Goal: Task Accomplishment & Management: Use online tool/utility

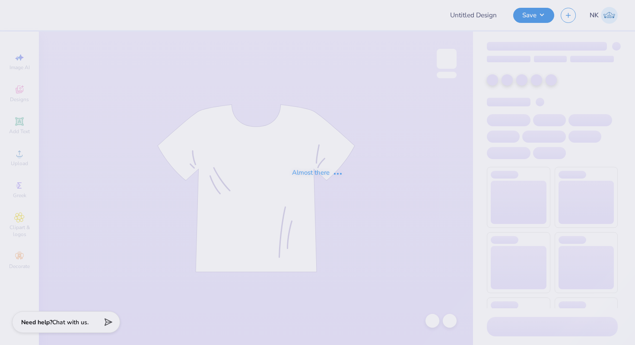
type input "Wolf Baby Onesie"
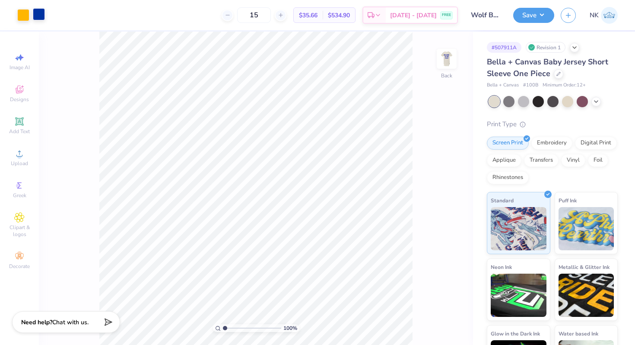
click at [41, 16] on div at bounding box center [39, 14] width 12 height 12
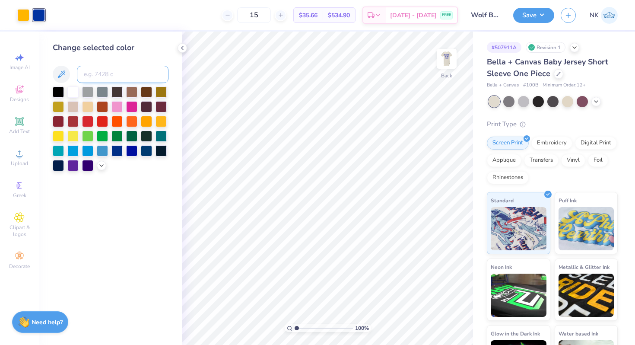
click at [117, 74] on input at bounding box center [123, 74] width 92 height 17
type input "293"
click at [450, 60] on img at bounding box center [446, 58] width 35 height 35
click at [37, 13] on div at bounding box center [39, 15] width 12 height 12
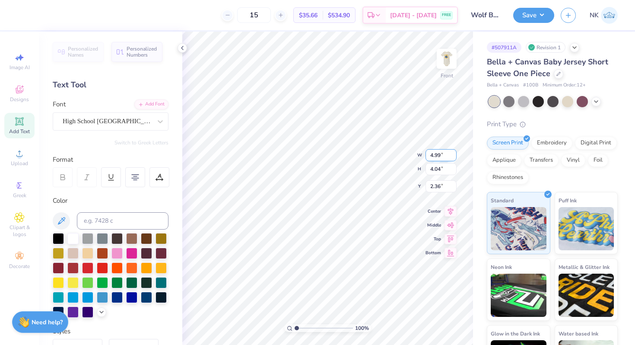
click at [436, 154] on input "4.99" at bounding box center [441, 155] width 31 height 12
type input "4.00"
type input "3.24"
type input "2.76"
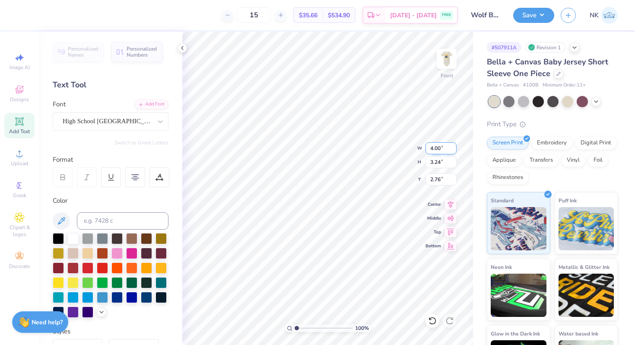
click at [436, 148] on input "4.00" at bounding box center [441, 148] width 31 height 12
type input "4.75"
type input "3.85"
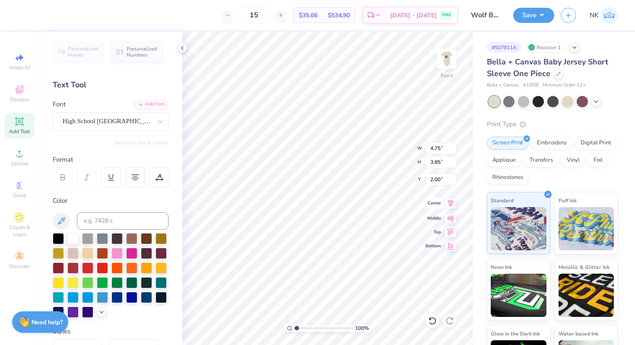
click at [452, 204] on icon at bounding box center [451, 203] width 6 height 7
click at [452, 216] on icon at bounding box center [450, 217] width 7 height 6
click at [448, 204] on icon at bounding box center [451, 203] width 12 height 10
click at [452, 229] on icon at bounding box center [451, 231] width 12 height 10
click at [437, 178] on input "0.50" at bounding box center [441, 179] width 31 height 12
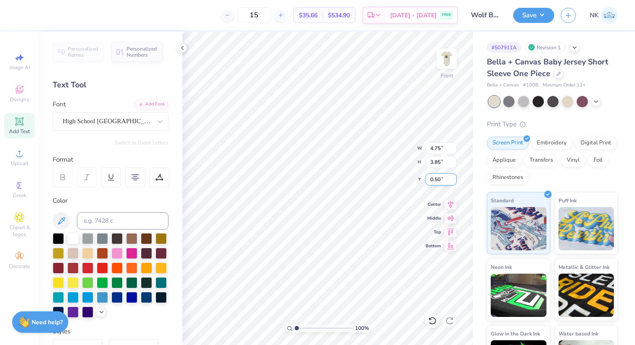
click at [437, 178] on input "0.50" at bounding box center [441, 179] width 31 height 12
click at [440, 179] on input "2.01" at bounding box center [441, 179] width 31 height 12
type input "2.00"
click at [23, 18] on div at bounding box center [23, 14] width 12 height 12
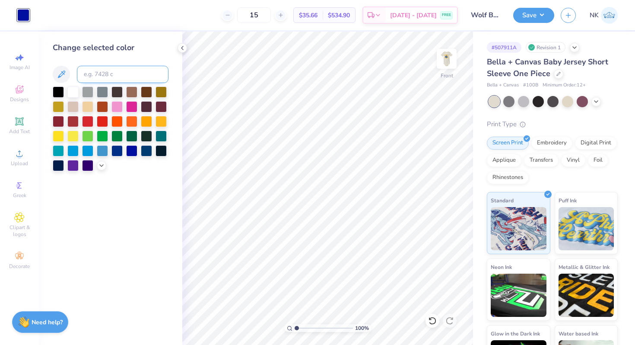
click at [130, 80] on input at bounding box center [123, 74] width 92 height 17
type input "293"
click at [540, 14] on button "Save" at bounding box center [533, 13] width 41 height 15
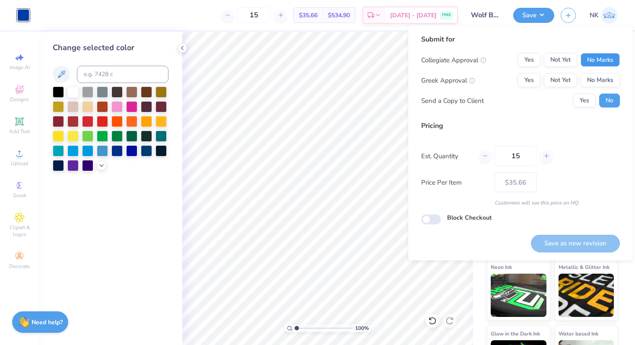
click at [598, 60] on button "No Marks" at bounding box center [600, 60] width 39 height 14
click at [598, 80] on button "No Marks" at bounding box center [600, 80] width 39 height 14
click at [574, 243] on button "Save as new revision" at bounding box center [575, 243] width 89 height 18
type input "$35.66"
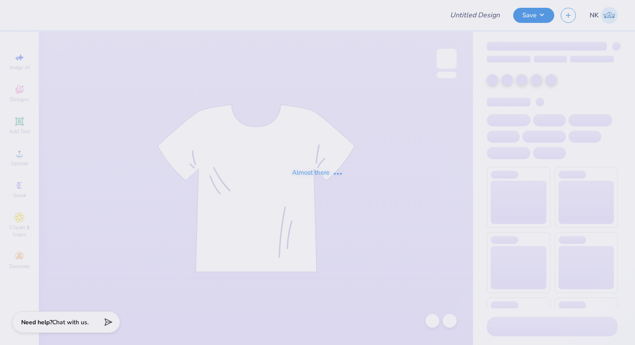
type input "Roxbury Prep High School Staff Swag"
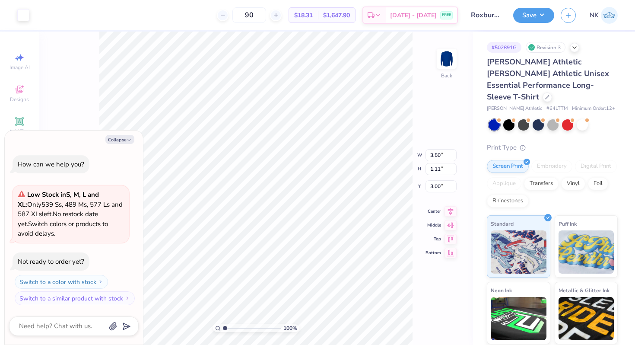
type textarea "x"
drag, startPoint x: 226, startPoint y: 328, endPoint x: 266, endPoint y: 326, distance: 40.2
click at [266, 326] on input "range" at bounding box center [252, 328] width 58 height 8
drag, startPoint x: 266, startPoint y: 326, endPoint x: 229, endPoint y: 326, distance: 36.3
click at [229, 326] on input "range" at bounding box center [252, 328] width 58 height 8
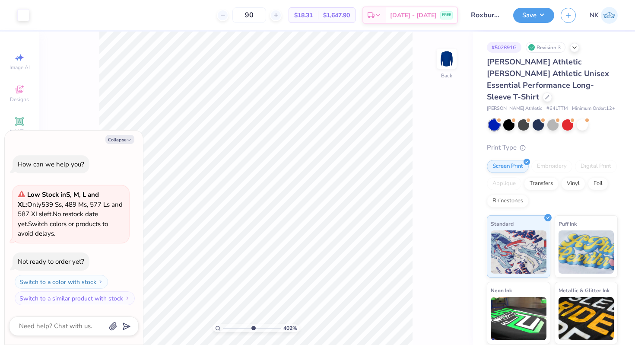
drag, startPoint x: 229, startPoint y: 329, endPoint x: 252, endPoint y: 331, distance: 23.0
type input "5.77"
click at [252, 331] on input "range" at bounding box center [252, 328] width 58 height 8
click at [125, 138] on button "Collapse" at bounding box center [119, 139] width 29 height 9
type textarea "x"
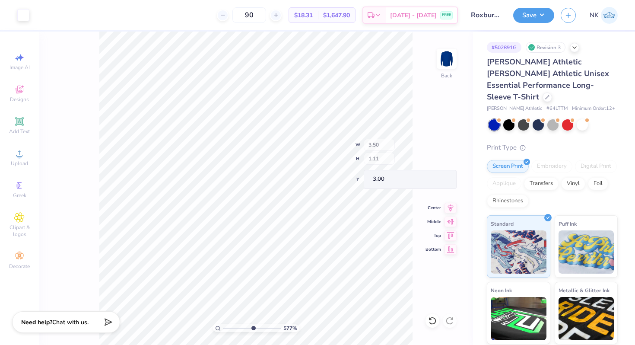
type input "0.29"
type input "0.50"
type input "3.25"
click at [25, 19] on div at bounding box center [23, 14] width 12 height 12
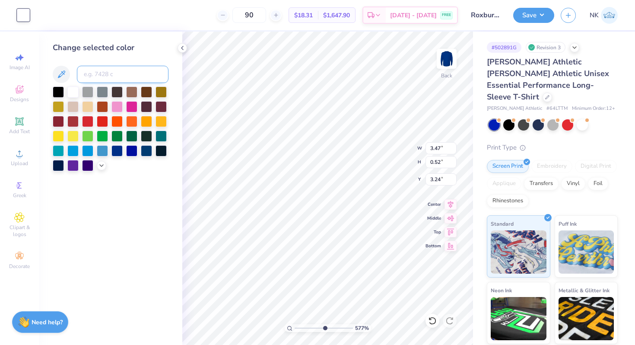
click at [104, 76] on input at bounding box center [123, 74] width 92 height 17
type input "293"
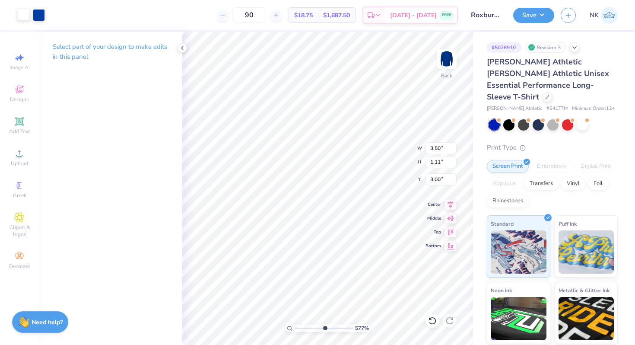
click at [23, 14] on div at bounding box center [23, 14] width 12 height 12
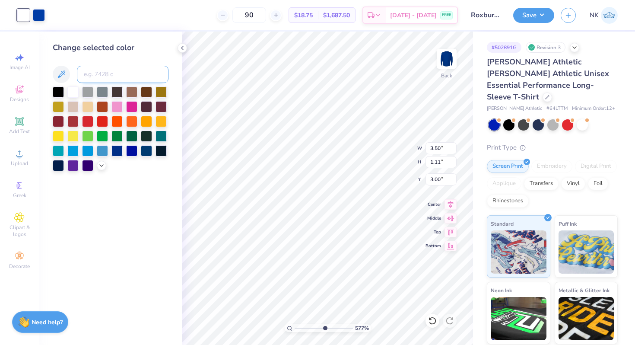
click at [109, 76] on input at bounding box center [123, 74] width 92 height 17
type input "7549"
click at [41, 18] on div at bounding box center [39, 14] width 12 height 12
click at [72, 91] on div at bounding box center [72, 91] width 11 height 11
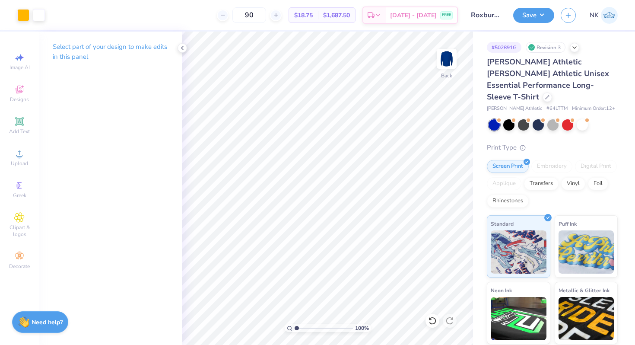
type input "1"
click at [280, 331] on div "100 %" at bounding box center [327, 188] width 313 height 313
click at [544, 16] on button "Save" at bounding box center [533, 13] width 41 height 15
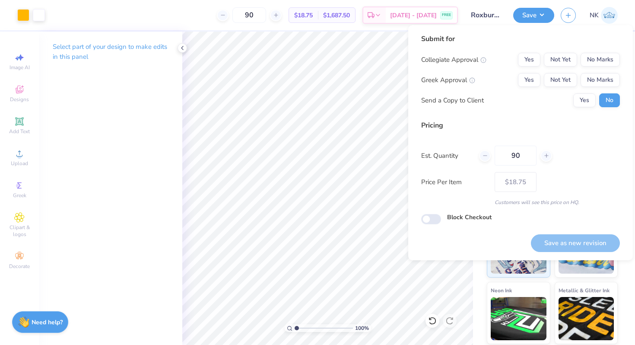
click at [610, 67] on div "Collegiate Approval Yes Not Yet No Marks Greek Approval Yes Not Yet No Marks Se…" at bounding box center [520, 80] width 199 height 54
click at [605, 64] on button "No Marks" at bounding box center [600, 60] width 39 height 14
click at [605, 75] on button "No Marks" at bounding box center [600, 80] width 39 height 14
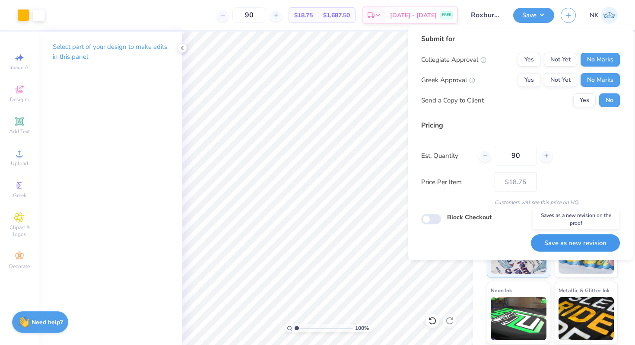
click at [572, 248] on button "Save as new revision" at bounding box center [575, 243] width 89 height 18
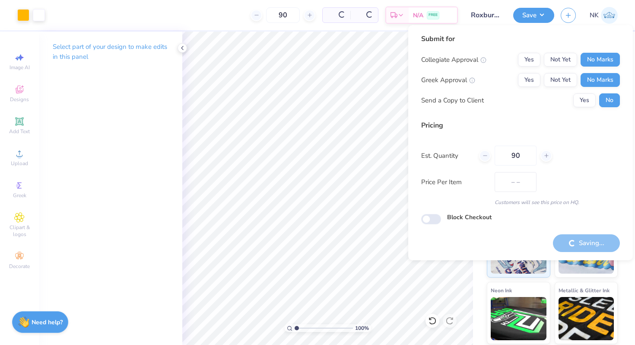
type input "$18.75"
